Goal: Task Accomplishment & Management: Manage account settings

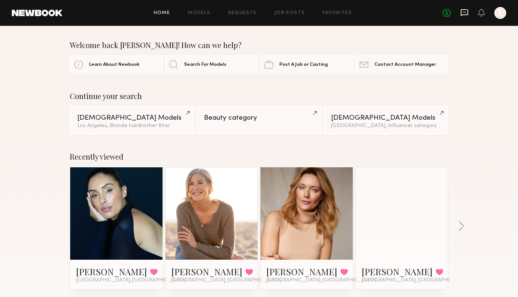
click at [465, 11] on icon at bounding box center [464, 13] width 8 height 8
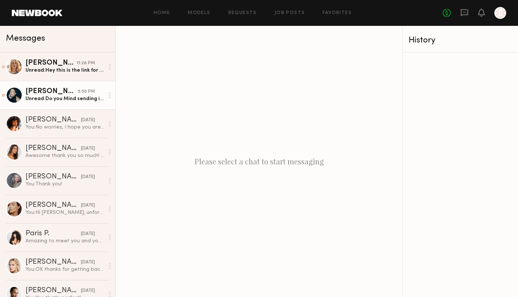
click at [67, 92] on div "Gloria E." at bounding box center [52, 91] width 52 height 7
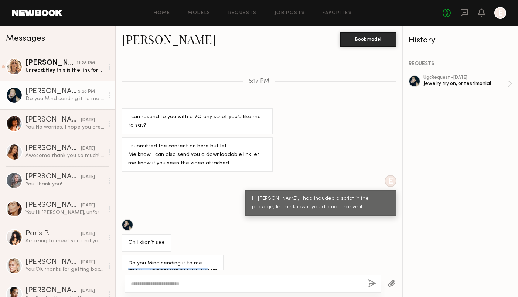
drag, startPoint x: 129, startPoint y: 254, endPoint x: 196, endPoint y: 254, distance: 67.6
click at [196, 259] on div "Do you Mind sending it to me Gloriarelachkar@gmail.com" at bounding box center [172, 267] width 89 height 17
copy div "Gloriarelachkar@gmail.com"
click at [144, 286] on textarea at bounding box center [246, 283] width 231 height 7
type textarea "**********"
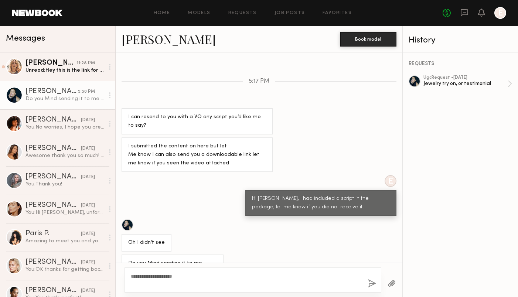
click at [371, 284] on button "button" at bounding box center [372, 283] width 8 height 9
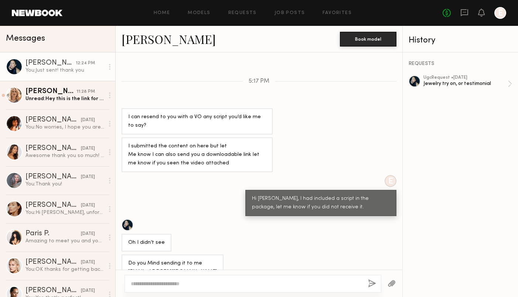
scroll to position [432, 0]
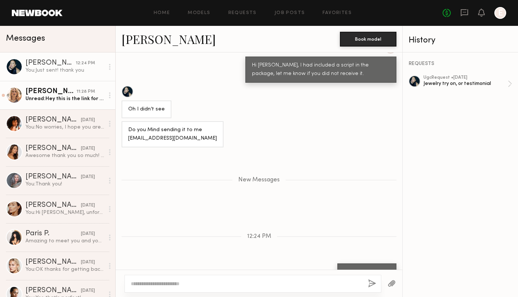
click at [58, 100] on div "Unread: Hey this is the link for WeTransfer with two of the realtors. Please le…" at bounding box center [65, 98] width 79 height 7
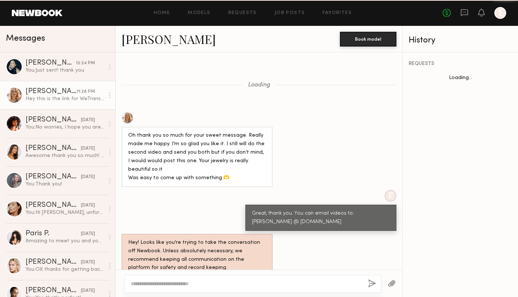
scroll to position [456, 0]
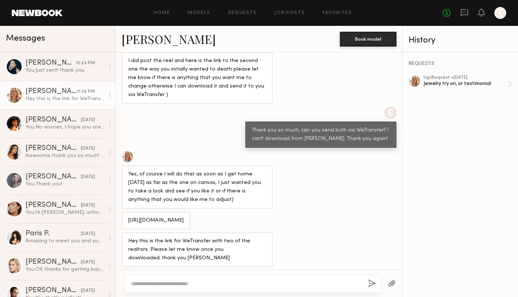
drag, startPoint x: 128, startPoint y: 227, endPoint x: 195, endPoint y: 227, distance: 67.3
click at [190, 227] on div "https://we.tl/t-NDYKWrjsZq" at bounding box center [156, 221] width 69 height 18
copy div "https://we.tl/t-NDYKWrjsZq"
click at [184, 282] on textarea at bounding box center [246, 283] width 231 height 7
type textarea "**********"
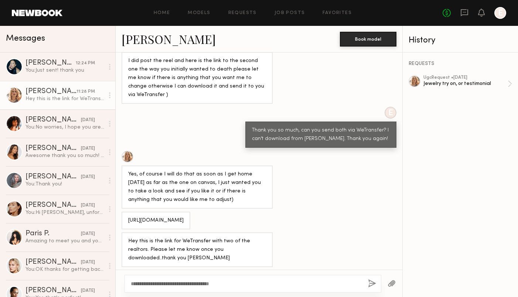
click at [372, 282] on button "button" at bounding box center [372, 283] width 8 height 9
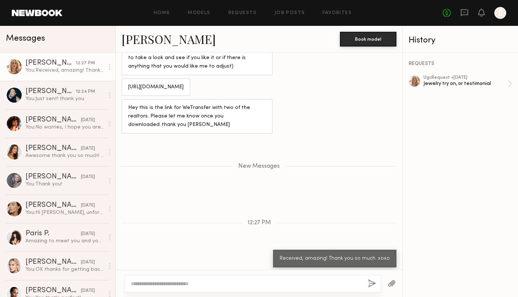
scroll to position [0, 0]
click at [456, 84] on div "Jewelry try on, or testimonial" at bounding box center [466, 83] width 84 height 7
click at [72, 117] on div "Emely M." at bounding box center [53, 119] width 55 height 7
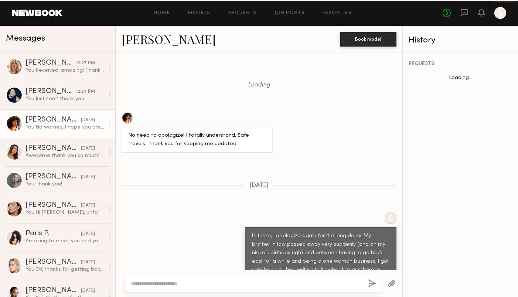
scroll to position [922, 0]
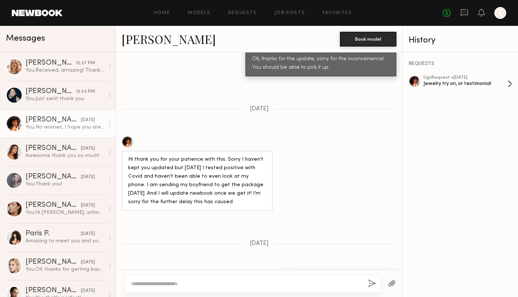
click at [454, 79] on div "ugc Request • 06/30/2025" at bounding box center [466, 77] width 84 height 5
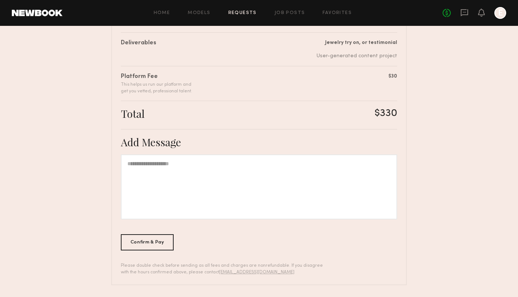
scroll to position [147, 0]
click at [155, 243] on div "Confirm & Pay" at bounding box center [147, 242] width 53 height 16
